Goal: Task Accomplishment & Management: Use online tool/utility

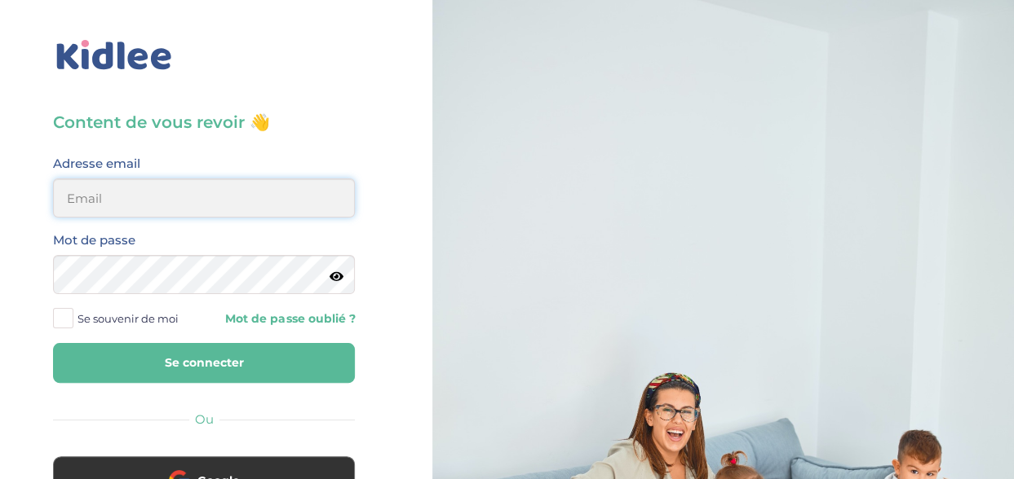
type input "ou-razika@outlook.com"
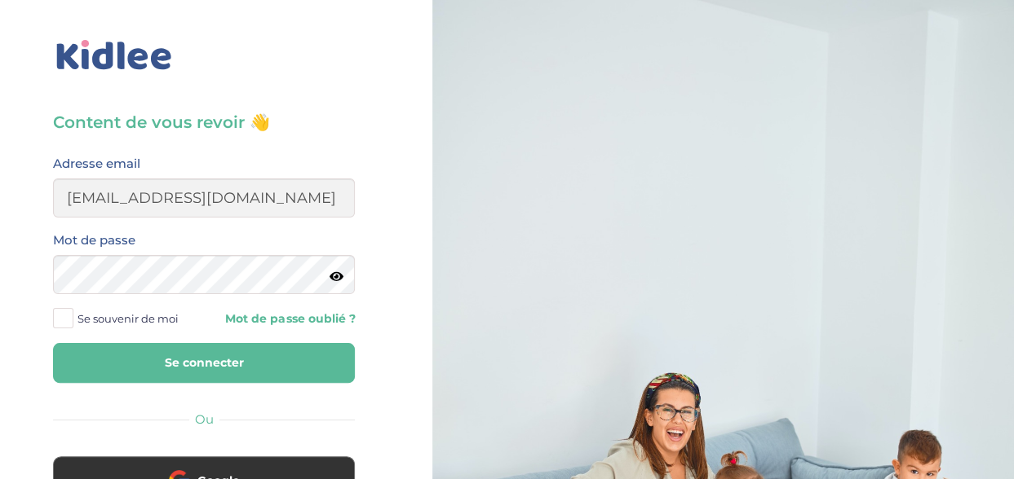
click at [167, 361] on button "Se connecter" at bounding box center [204, 363] width 302 height 40
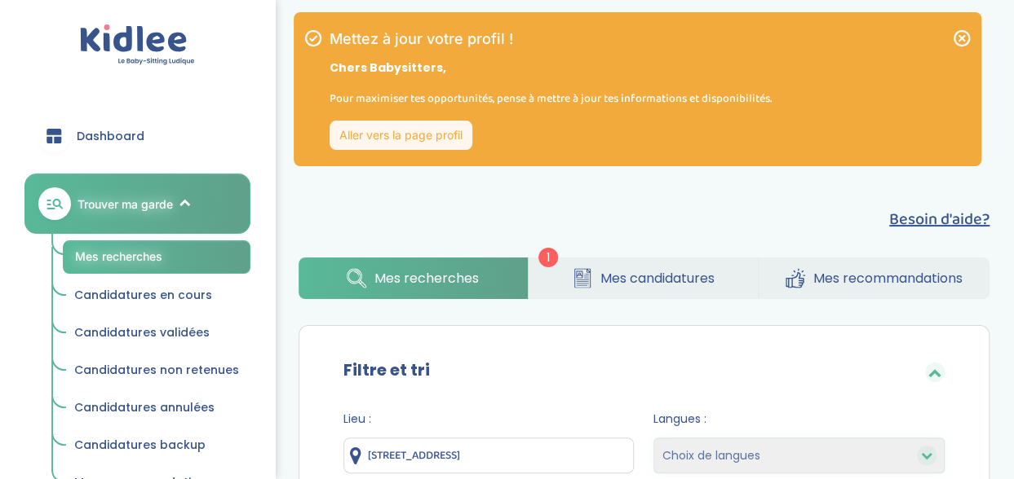
scroll to position [1052, 0]
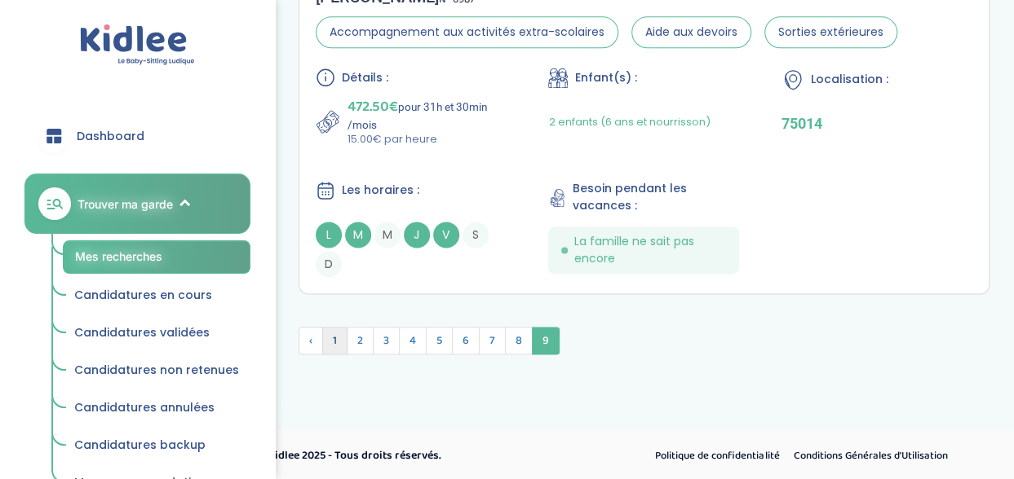
click at [330, 334] on span "1" at bounding box center [334, 341] width 25 height 28
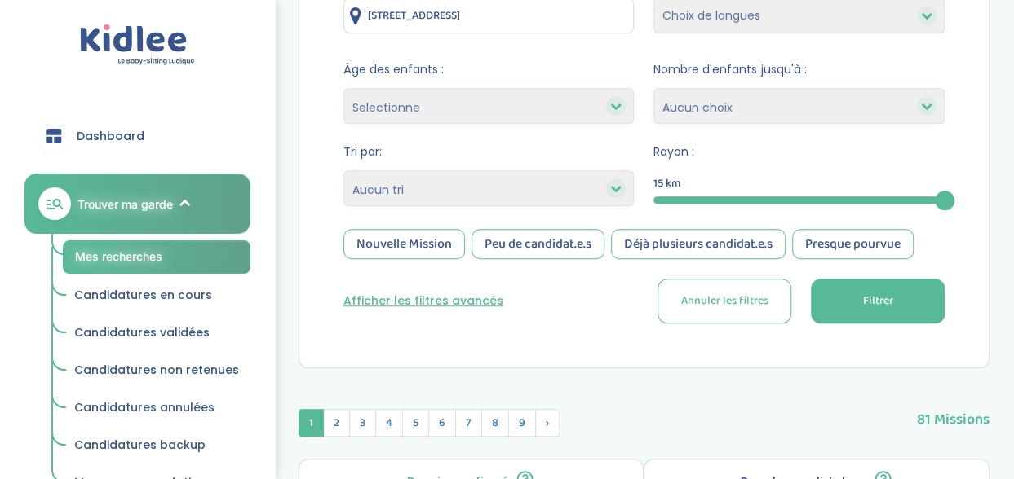
scroll to position [426, 0]
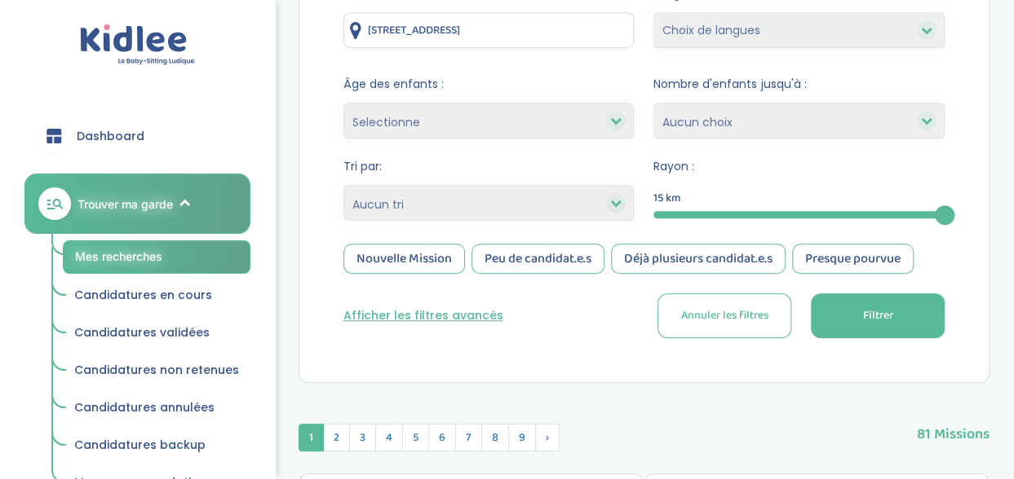
click at [616, 206] on icon at bounding box center [615, 202] width 11 height 11
click at [614, 200] on icon at bounding box center [615, 202] width 11 height 11
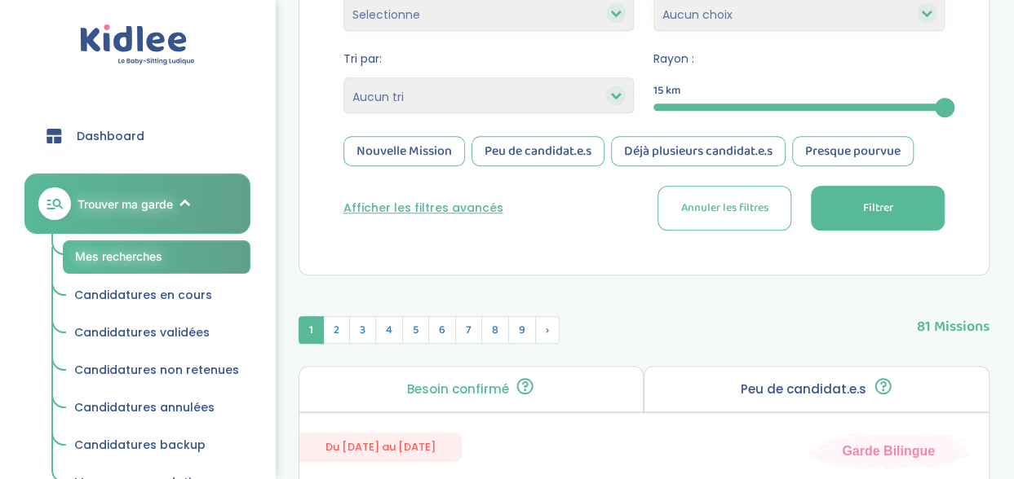
scroll to position [582, 0]
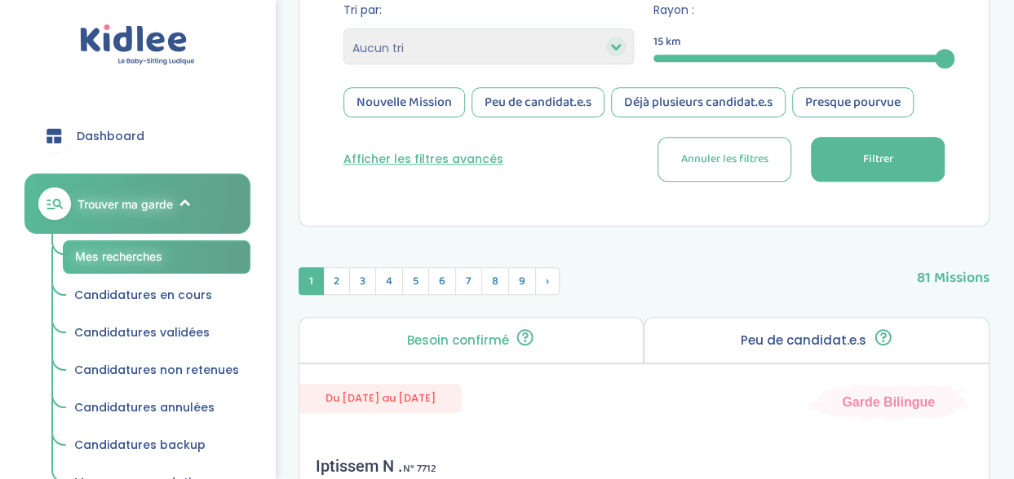
click at [616, 48] on icon at bounding box center [615, 46] width 11 height 11
click at [424, 46] on select "Heures par semaine (croissant) Heures par semaine (décroissant) Date de démarra…" at bounding box center [488, 47] width 291 height 36
select select "salary_desc"
click at [343, 29] on select "Heures par semaine (croissant) Heures par semaine (décroissant) Date de démarra…" at bounding box center [488, 47] width 291 height 36
click at [859, 157] on button "Filtrer" at bounding box center [878, 159] width 134 height 45
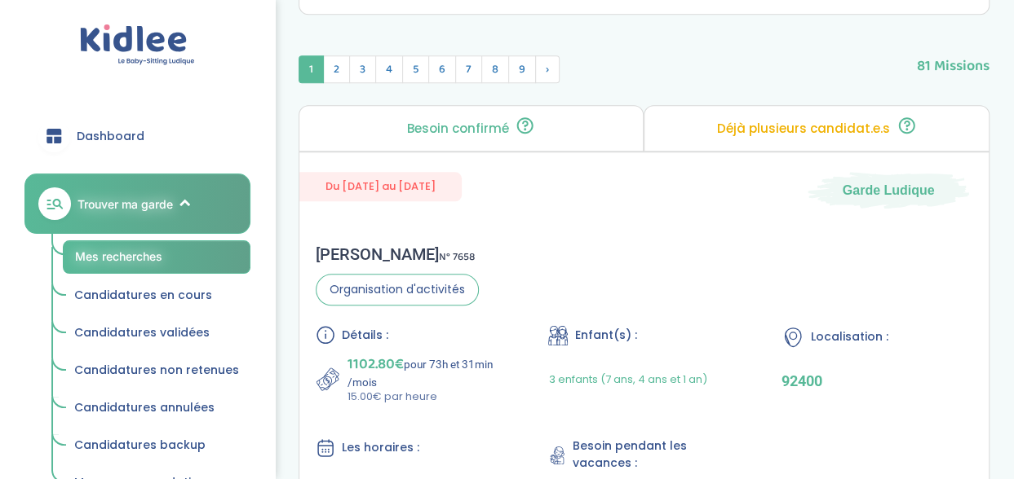
scroll to position [822, 0]
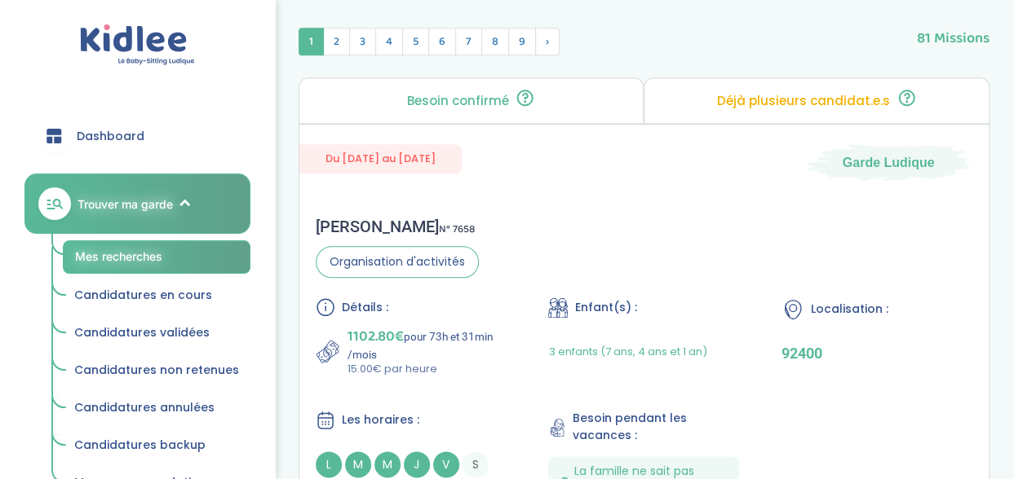
click at [1000, 280] on section "Besoin confirmé Un conseiller [PERSON_NAME] a confirmé le besoin de la famille …" at bounding box center [644, 300] width 716 height 447
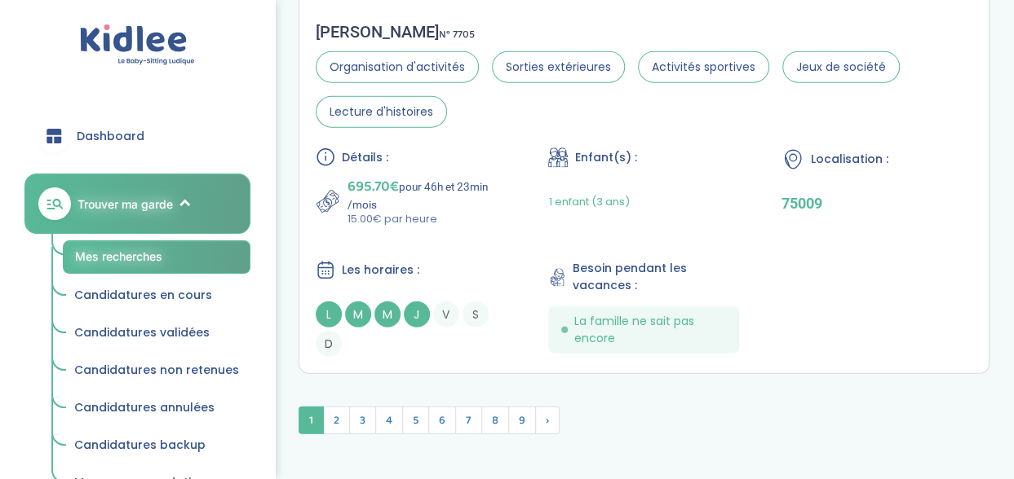
scroll to position [5175, 0]
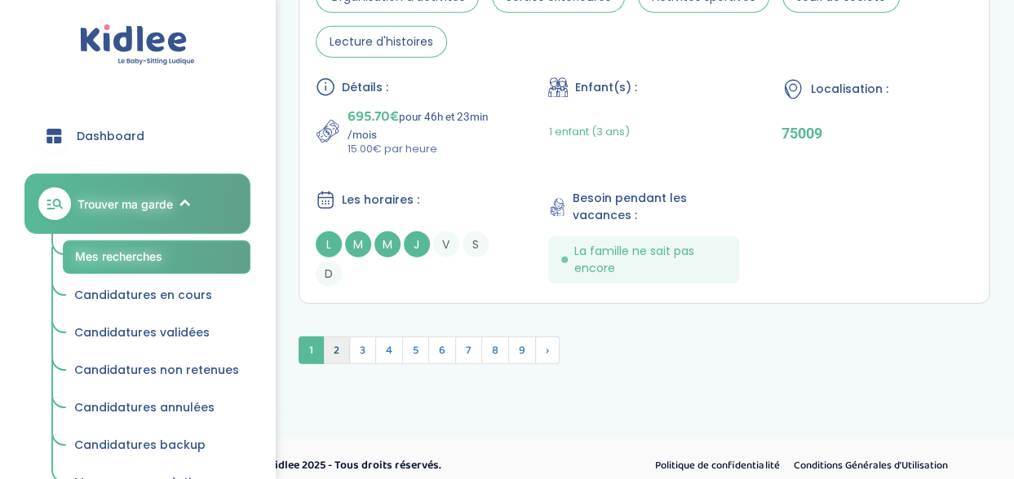
click at [333, 338] on span "2" at bounding box center [336, 351] width 27 height 28
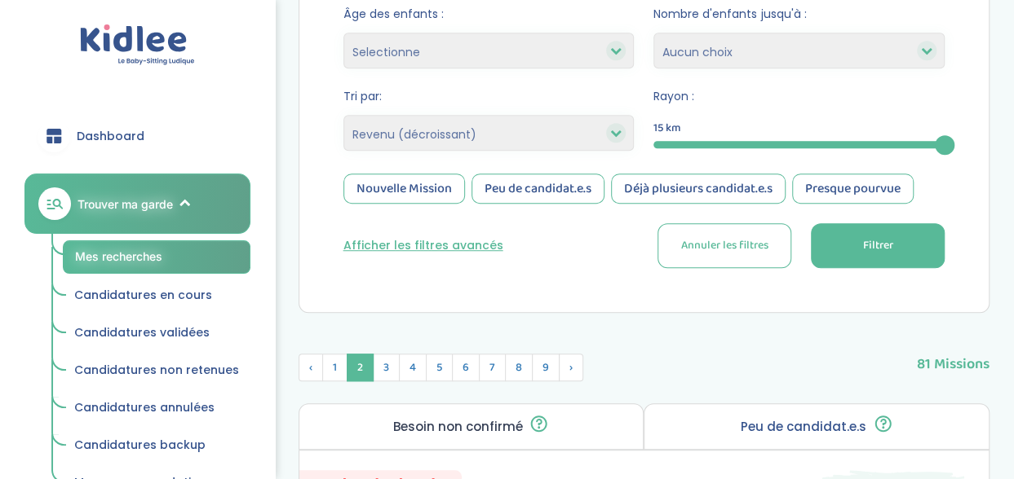
scroll to position [576, 0]
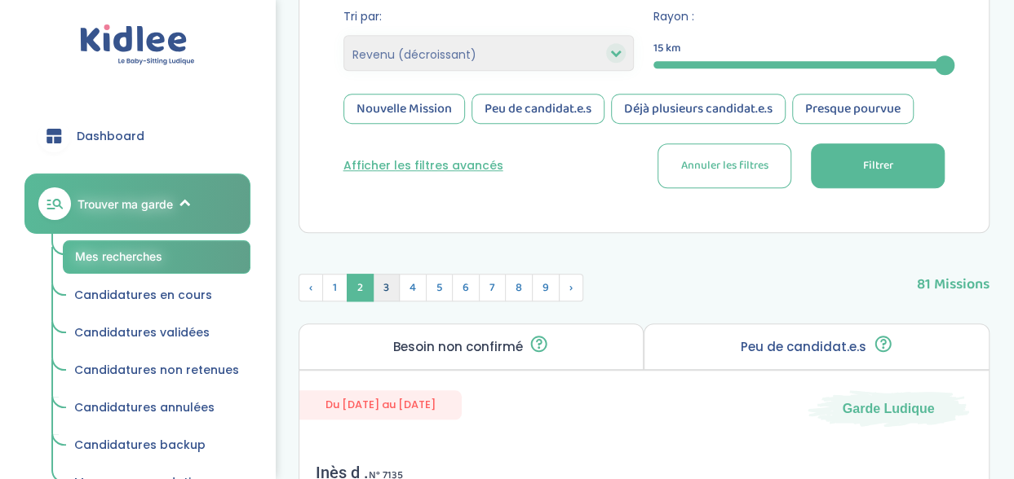
click at [381, 287] on span "3" at bounding box center [386, 288] width 27 height 28
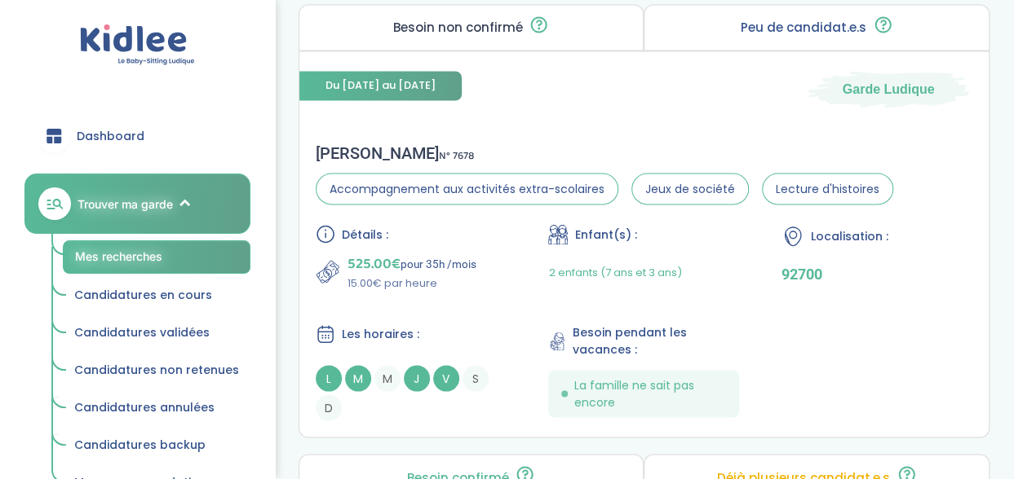
scroll to position [1391, 0]
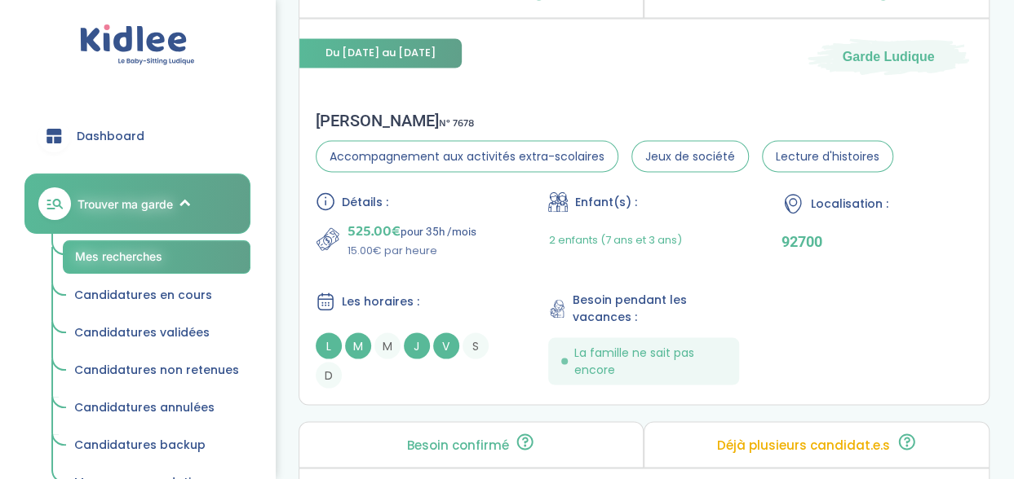
drag, startPoint x: 400, startPoint y: 241, endPoint x: 281, endPoint y: 307, distance: 136.5
click at [481, 277] on div "Détails : 525.00€ pour 35h /mois 15.00€ par heure Enfant(s) : 2 enfants (7 ans …" at bounding box center [644, 290] width 657 height 197
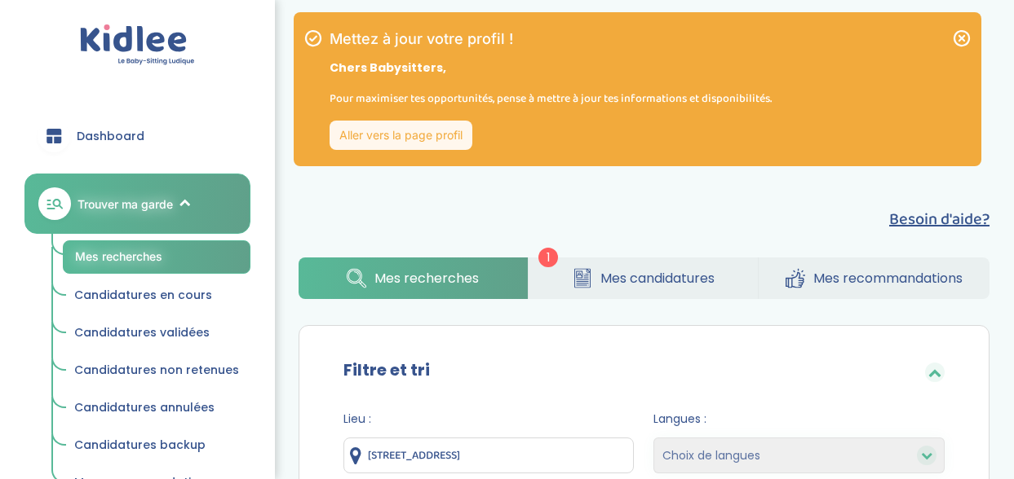
select select "salary_desc"
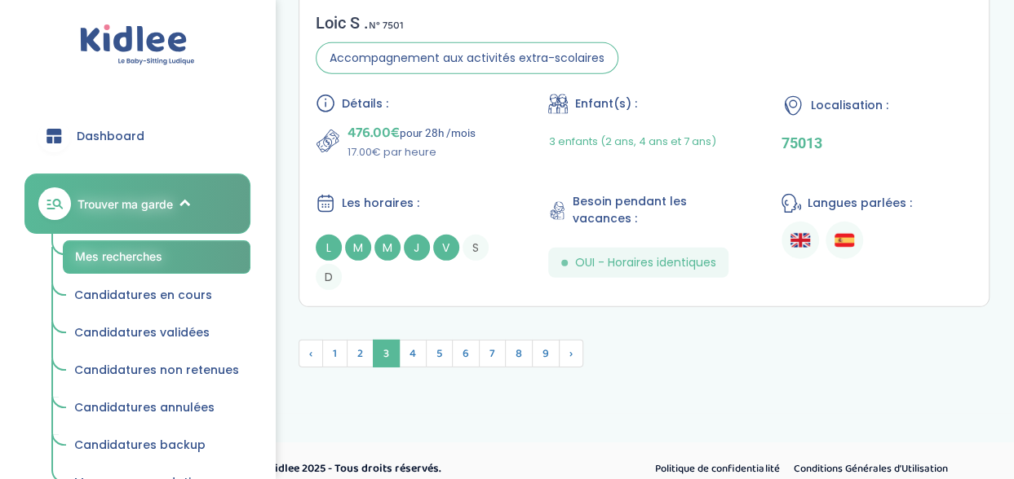
scroll to position [5336, 0]
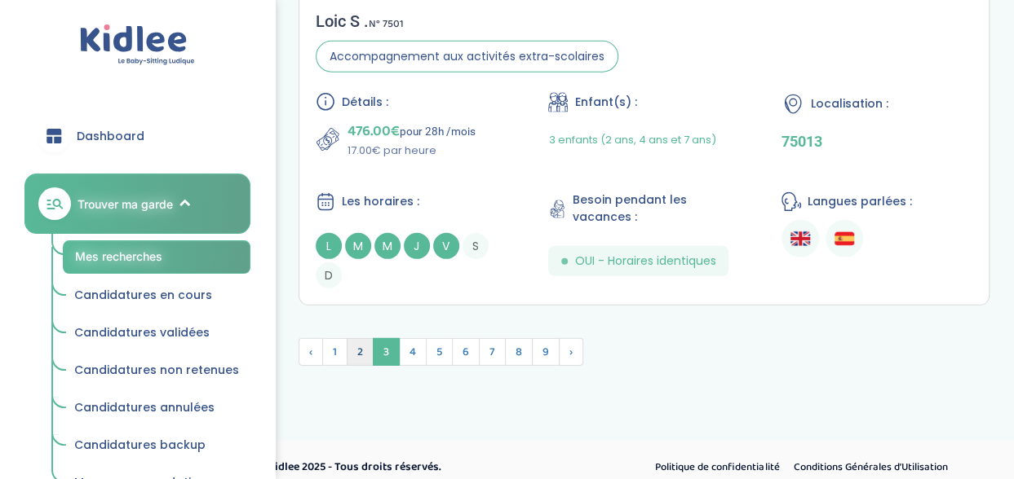
click at [357, 338] on span "2" at bounding box center [360, 352] width 27 height 28
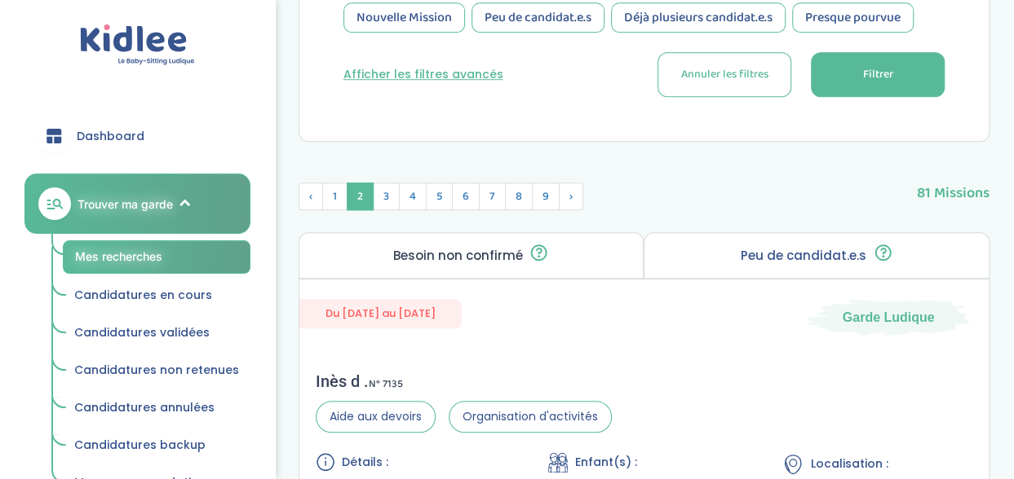
scroll to position [497, 0]
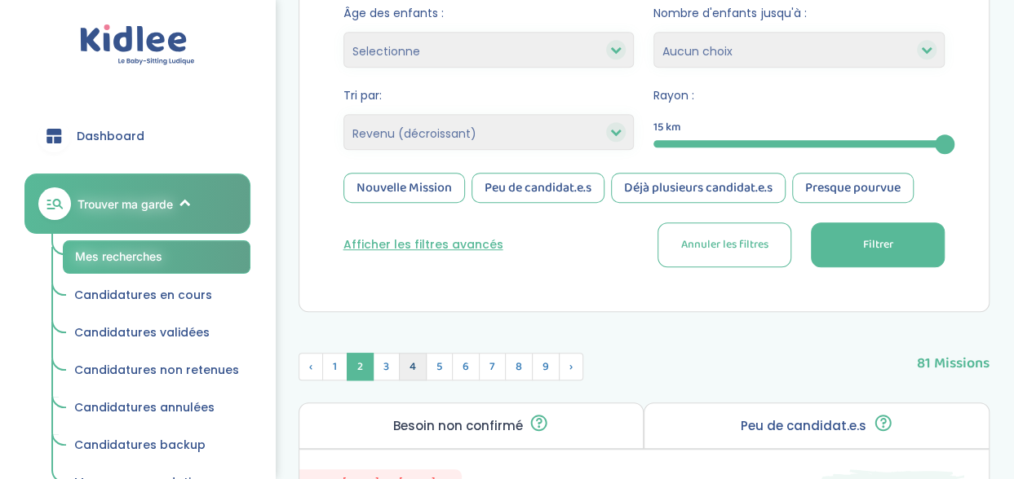
click at [404, 367] on span "4" at bounding box center [413, 367] width 28 height 28
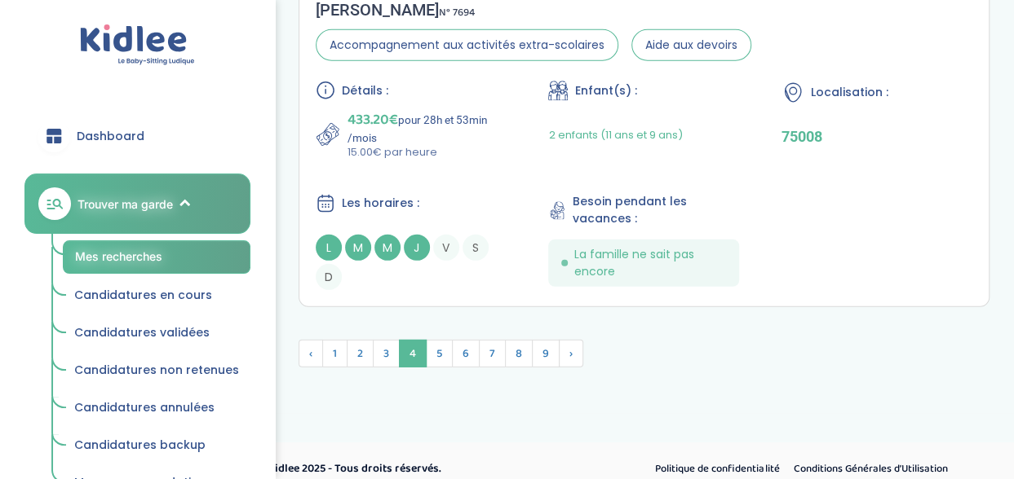
scroll to position [5273, 0]
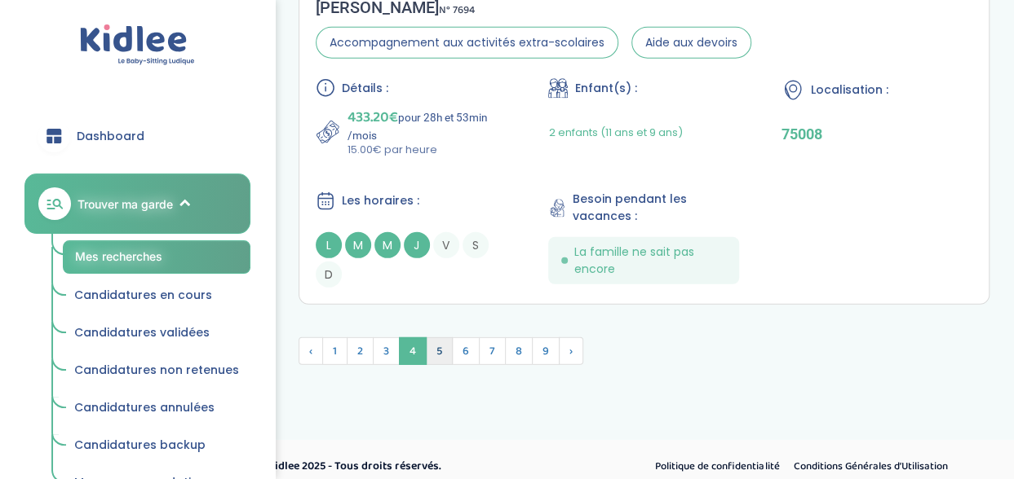
click at [440, 338] on span "5" at bounding box center [439, 352] width 27 height 28
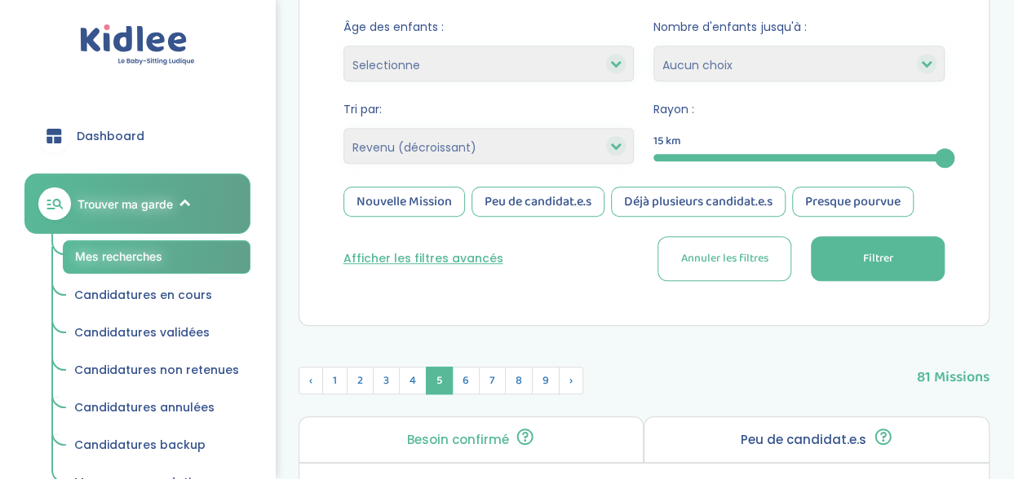
scroll to position [476, 0]
